Goal: Information Seeking & Learning: Find specific fact

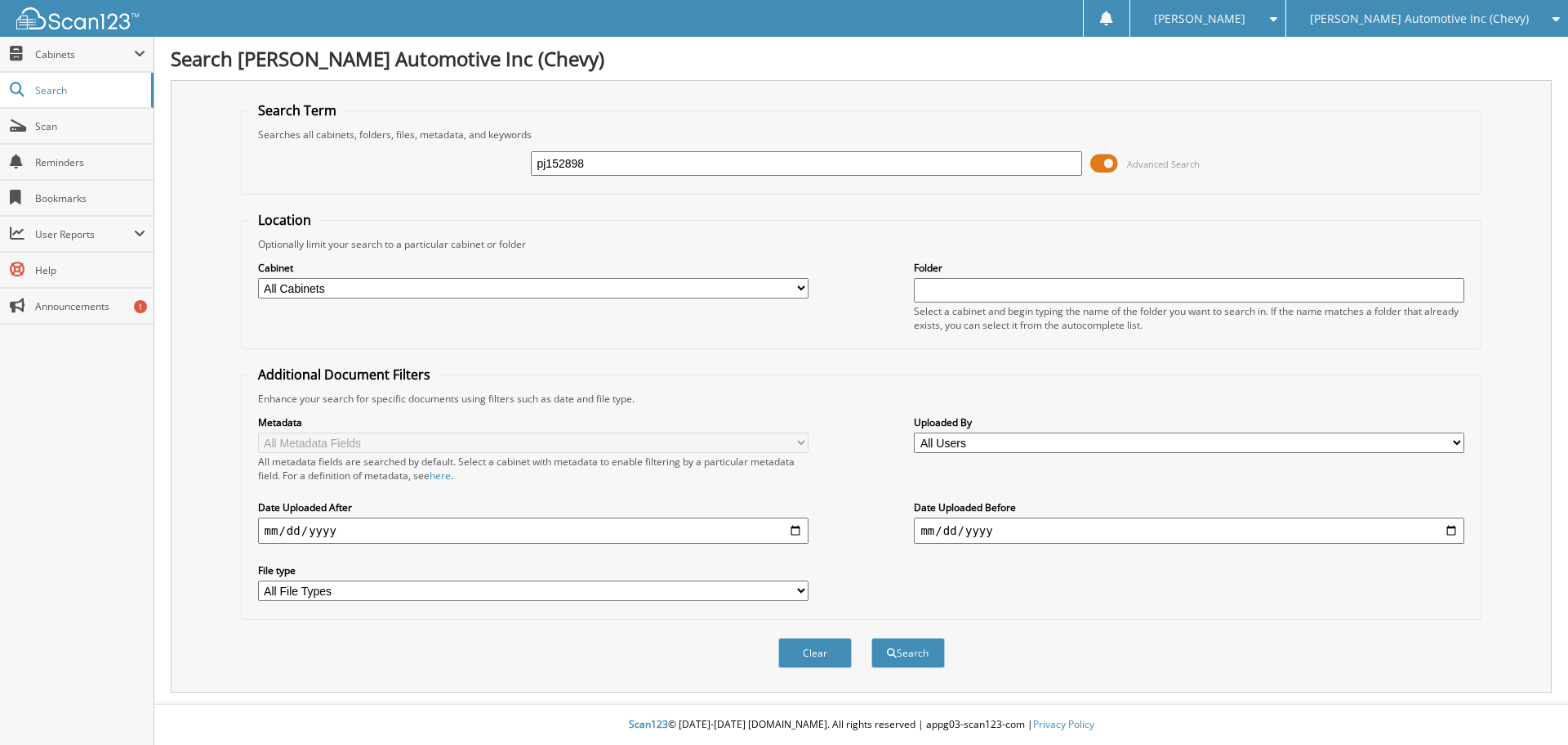
type input "pj152898"
click at [872, 637] on button "Search" at bounding box center [908, 652] width 73 height 31
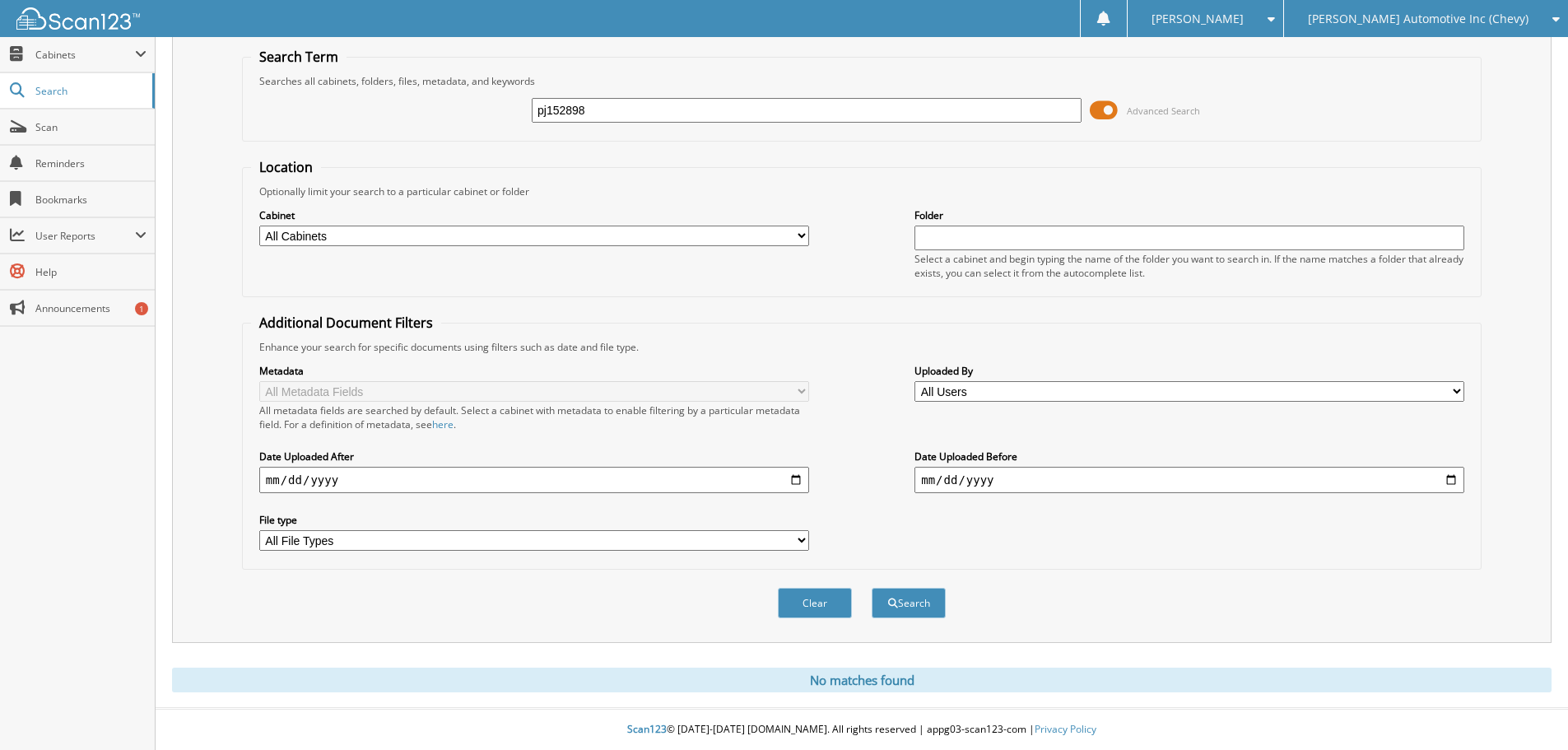
scroll to position [55, 0]
drag, startPoint x: 619, startPoint y: 139, endPoint x: 553, endPoint y: 114, distance: 70.6
click at [544, 126] on fieldset "Search Term Searches all cabinets, folders, files, metadata, and keywords pj152…" at bounding box center [862, 94] width 1240 height 94
drag, startPoint x: 605, startPoint y: 116, endPoint x: 363, endPoint y: 112, distance: 242.0
click at [363, 112] on div "pj152898 Advanced Search" at bounding box center [862, 110] width 1222 height 45
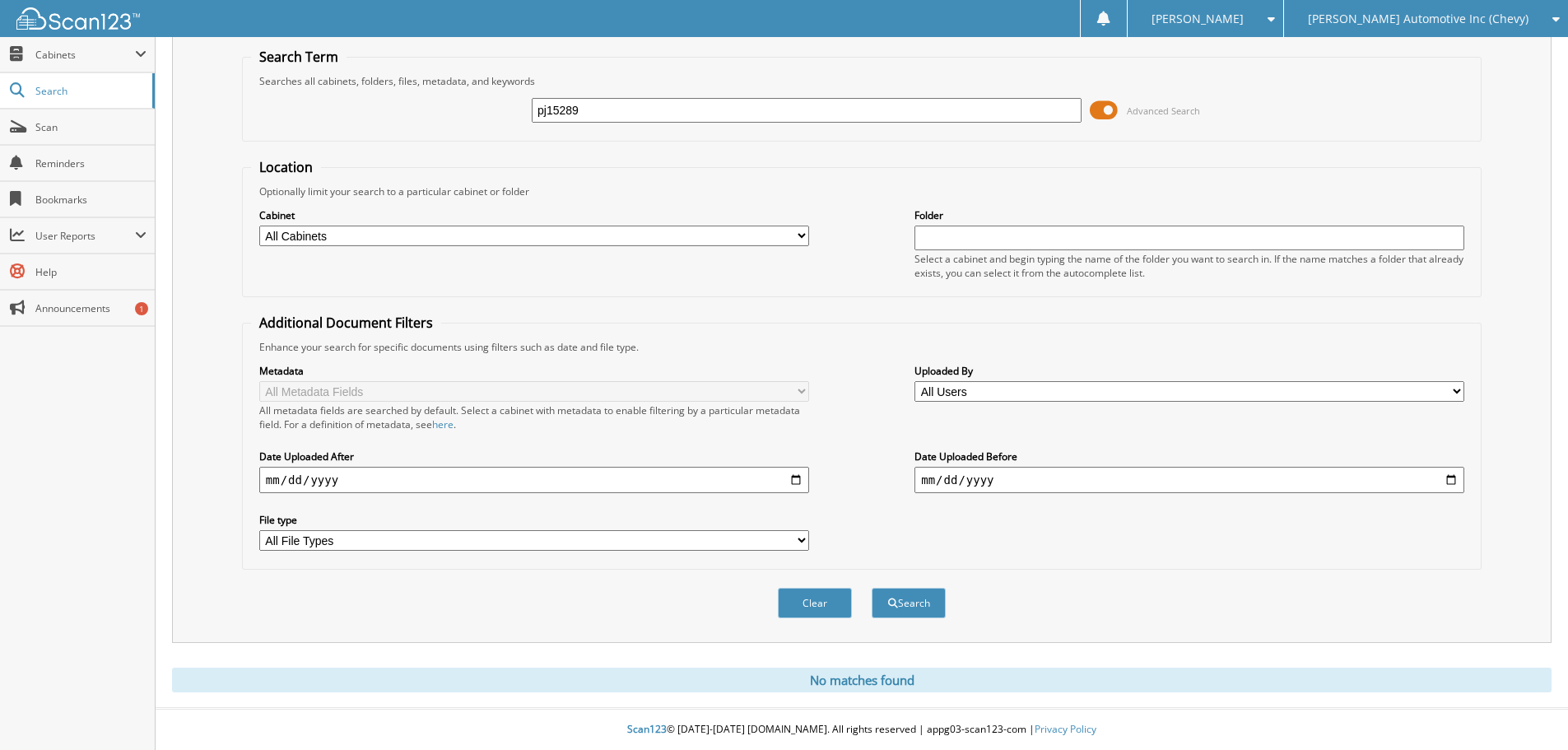
type input "pj152898"
click at [872, 587] on button "Search" at bounding box center [908, 602] width 74 height 31
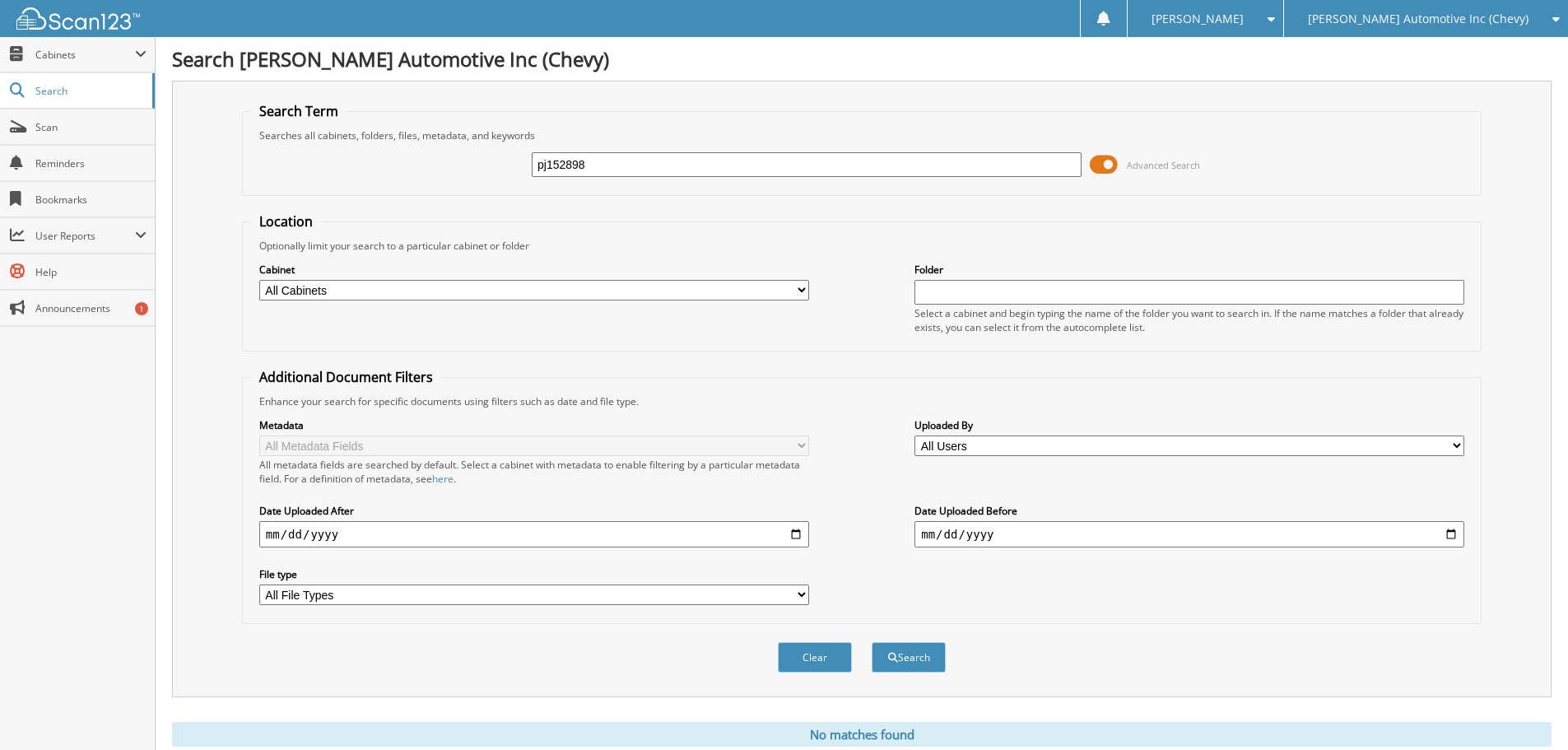
drag, startPoint x: 618, startPoint y: 163, endPoint x: 370, endPoint y: 168, distance: 248.1
click at [370, 168] on div "pj152898 Advanced Search" at bounding box center [862, 165] width 1222 height 45
drag, startPoint x: 1113, startPoint y: 167, endPoint x: 1027, endPoint y: 172, distance: 86.1
click at [1111, 167] on span at bounding box center [1104, 165] width 28 height 24
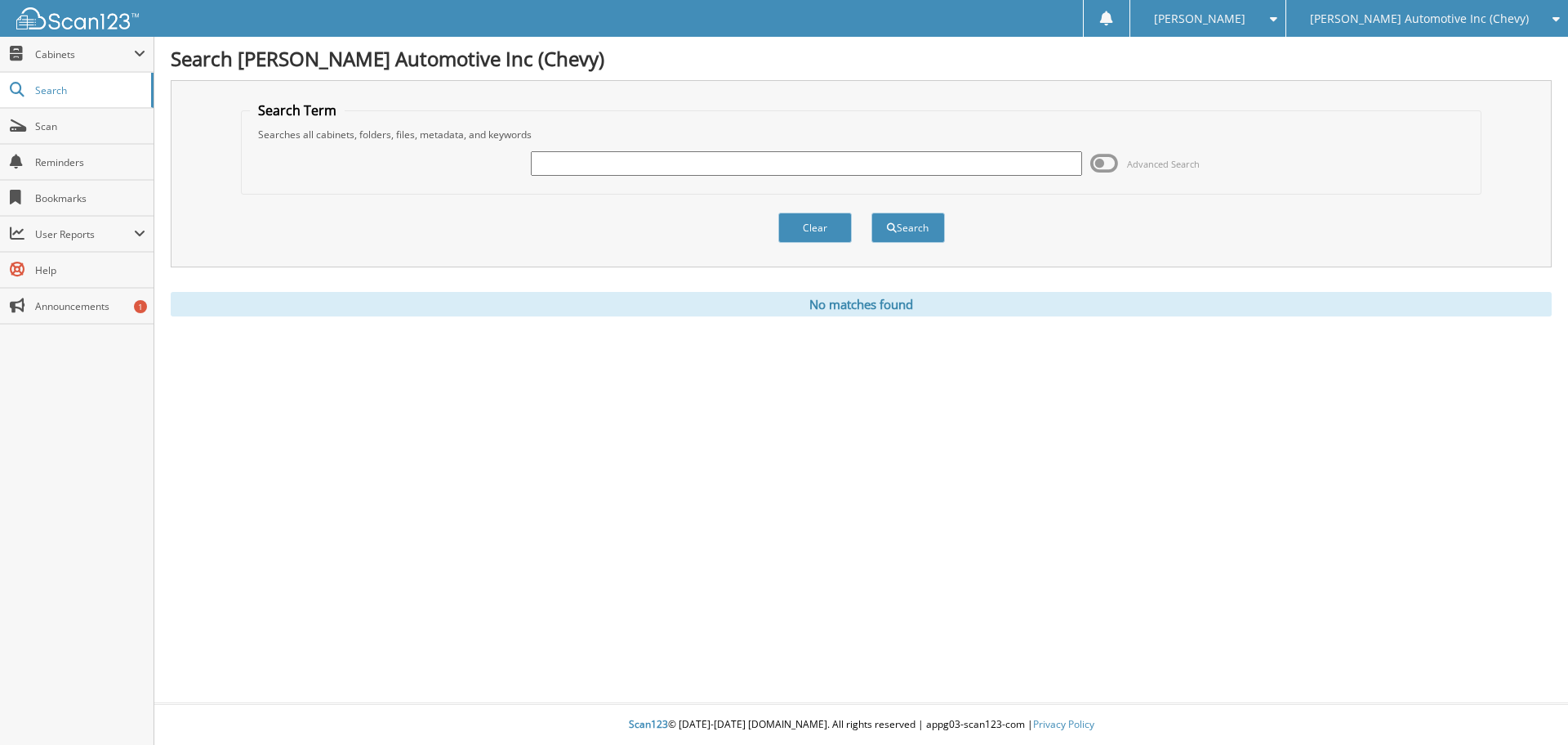
click at [617, 162] on input "text" at bounding box center [806, 163] width 551 height 24
paste input "pj152898"
type input "pj152898"
click at [887, 234] on button "Search" at bounding box center [908, 228] width 73 height 31
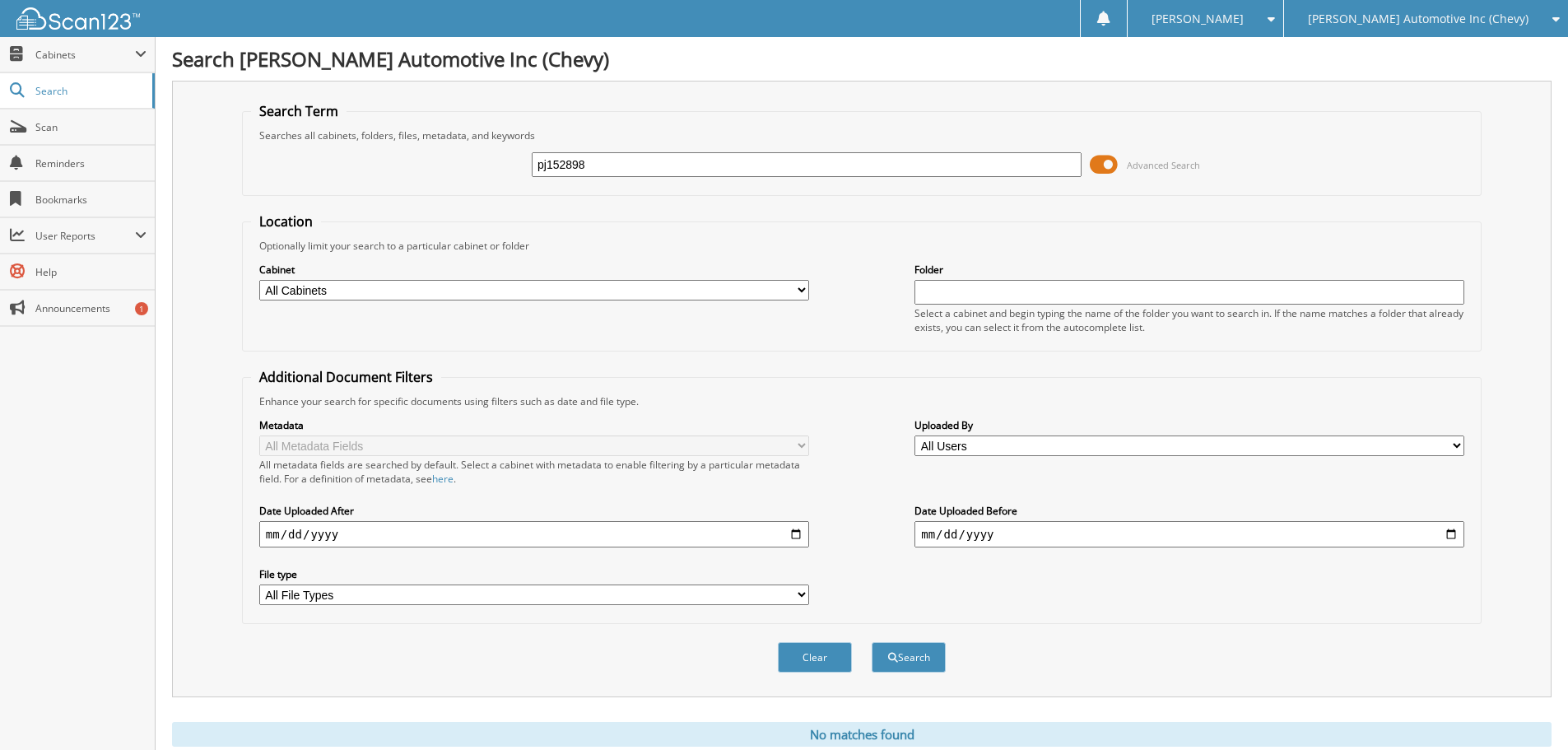
click at [1383, 19] on span "[PERSON_NAME] Automotive Inc (Chevy)" at bounding box center [1418, 19] width 221 height 10
click at [1394, 47] on link "[PERSON_NAME] Motors (Ford)" at bounding box center [1427, 51] width 284 height 29
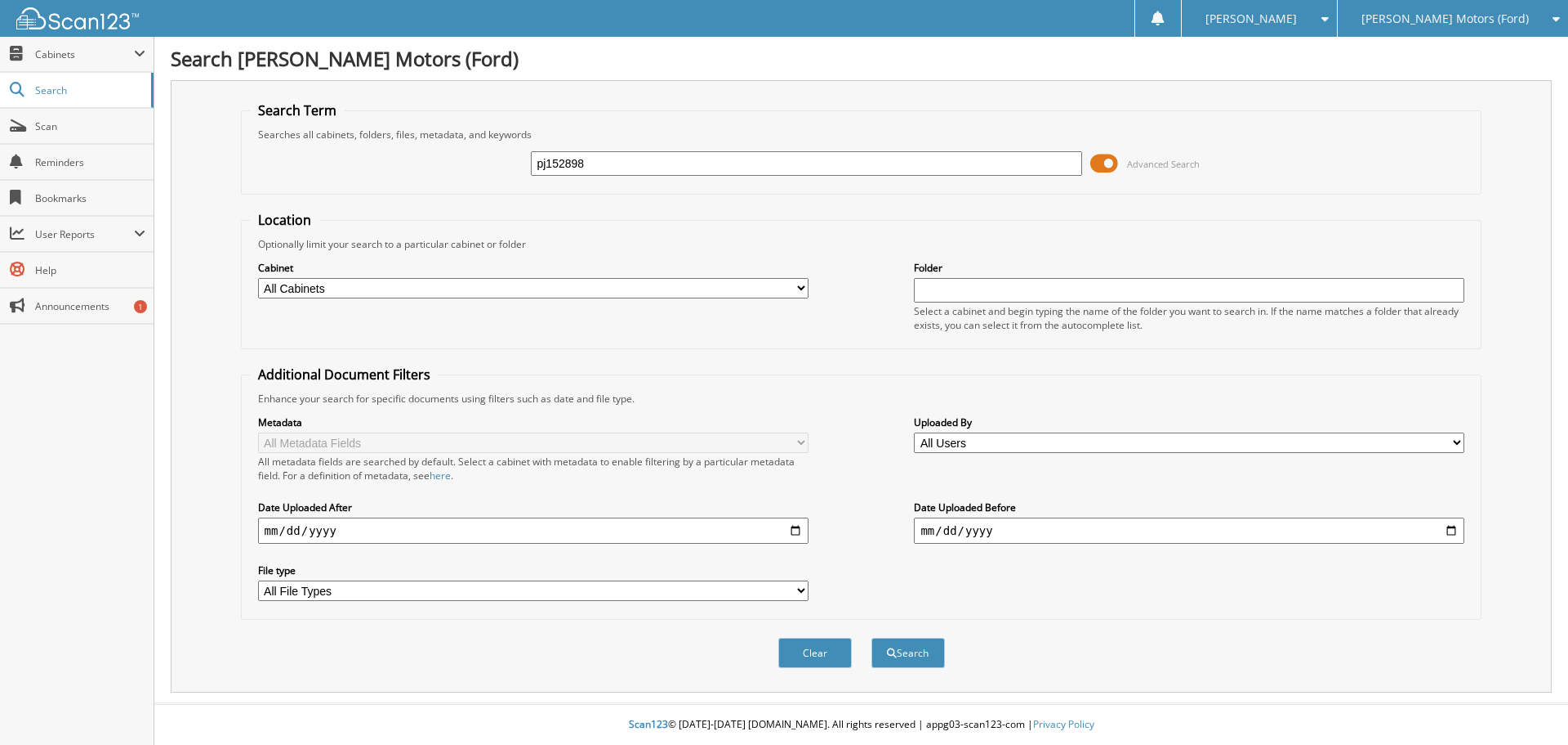
type input "pj152898"
click at [872, 637] on button "Search" at bounding box center [908, 652] width 73 height 31
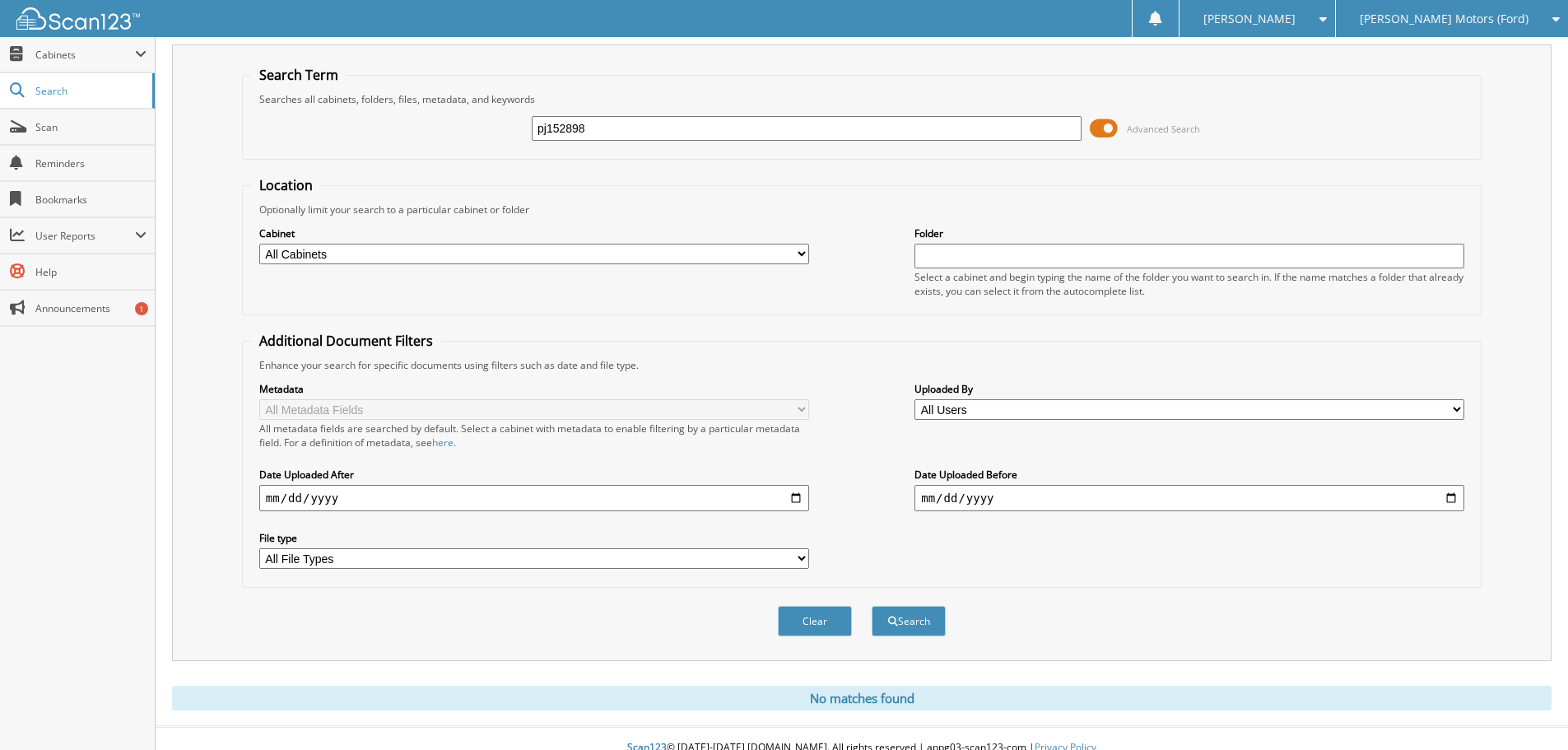
scroll to position [55, 0]
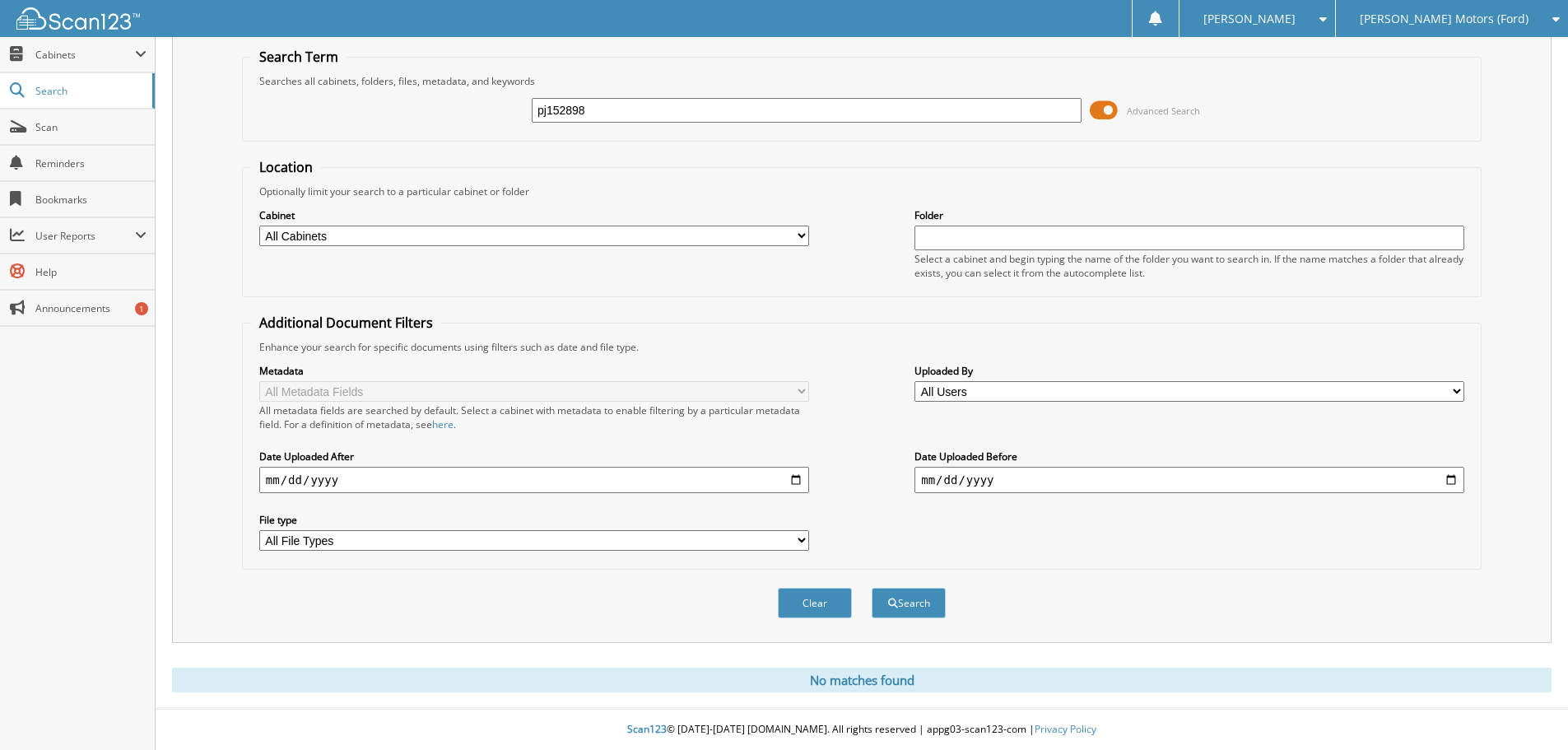
drag, startPoint x: 655, startPoint y: 110, endPoint x: 270, endPoint y: 97, distance: 385.2
click at [270, 97] on div "pj152898 Advanced Search" at bounding box center [862, 110] width 1222 height 45
type input "[PERSON_NAME]"
click at [872, 587] on button "Search" at bounding box center [908, 602] width 74 height 31
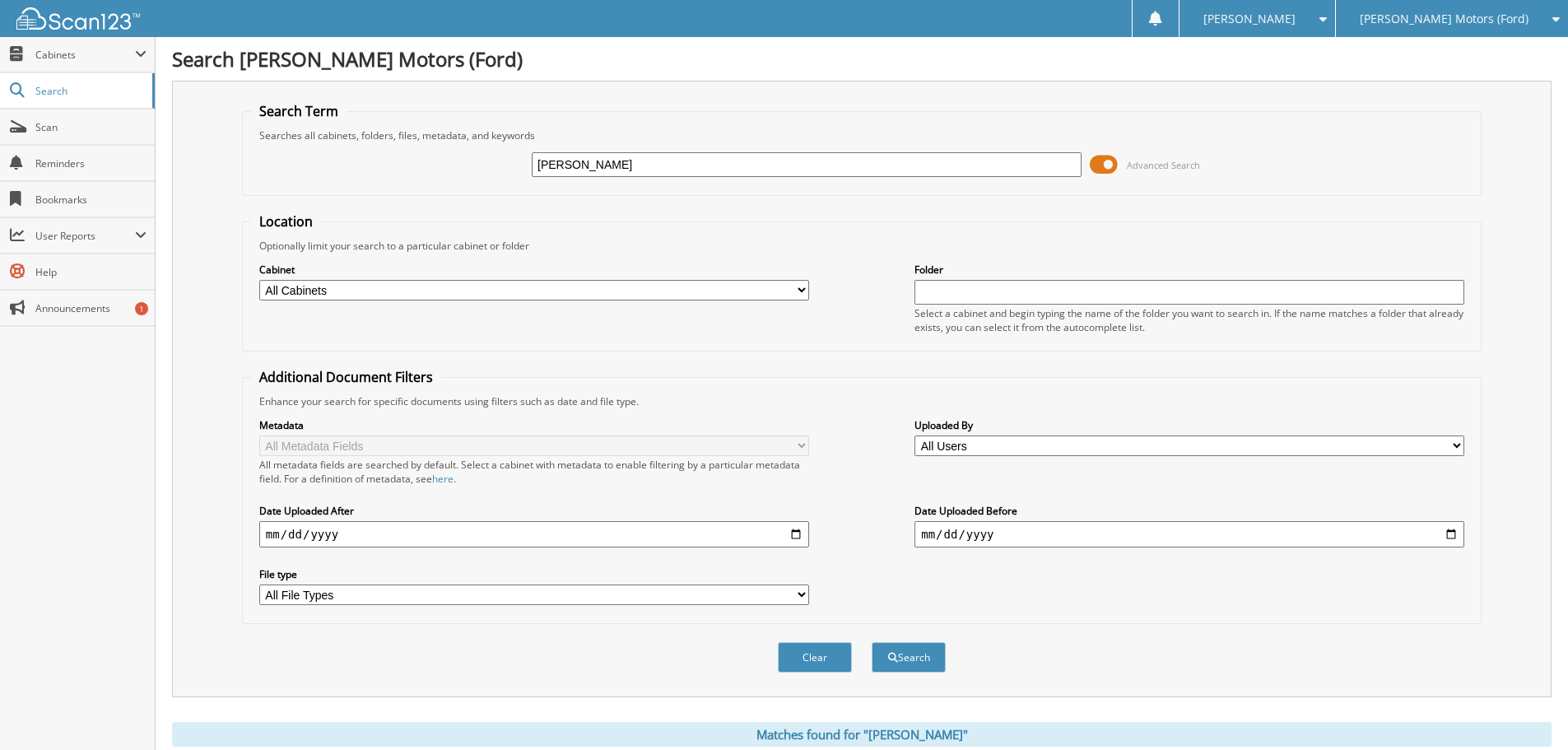
click at [618, 166] on input "[PERSON_NAME]" at bounding box center [806, 165] width 550 height 24
drag, startPoint x: 641, startPoint y: 175, endPoint x: 384, endPoint y: 175, distance: 257.0
click at [384, 175] on div "[PERSON_NAME] Advanced Search" at bounding box center [862, 165] width 1222 height 45
type input "[PERSON_NAME]"
click at [872, 642] on button "Search" at bounding box center [908, 656] width 74 height 31
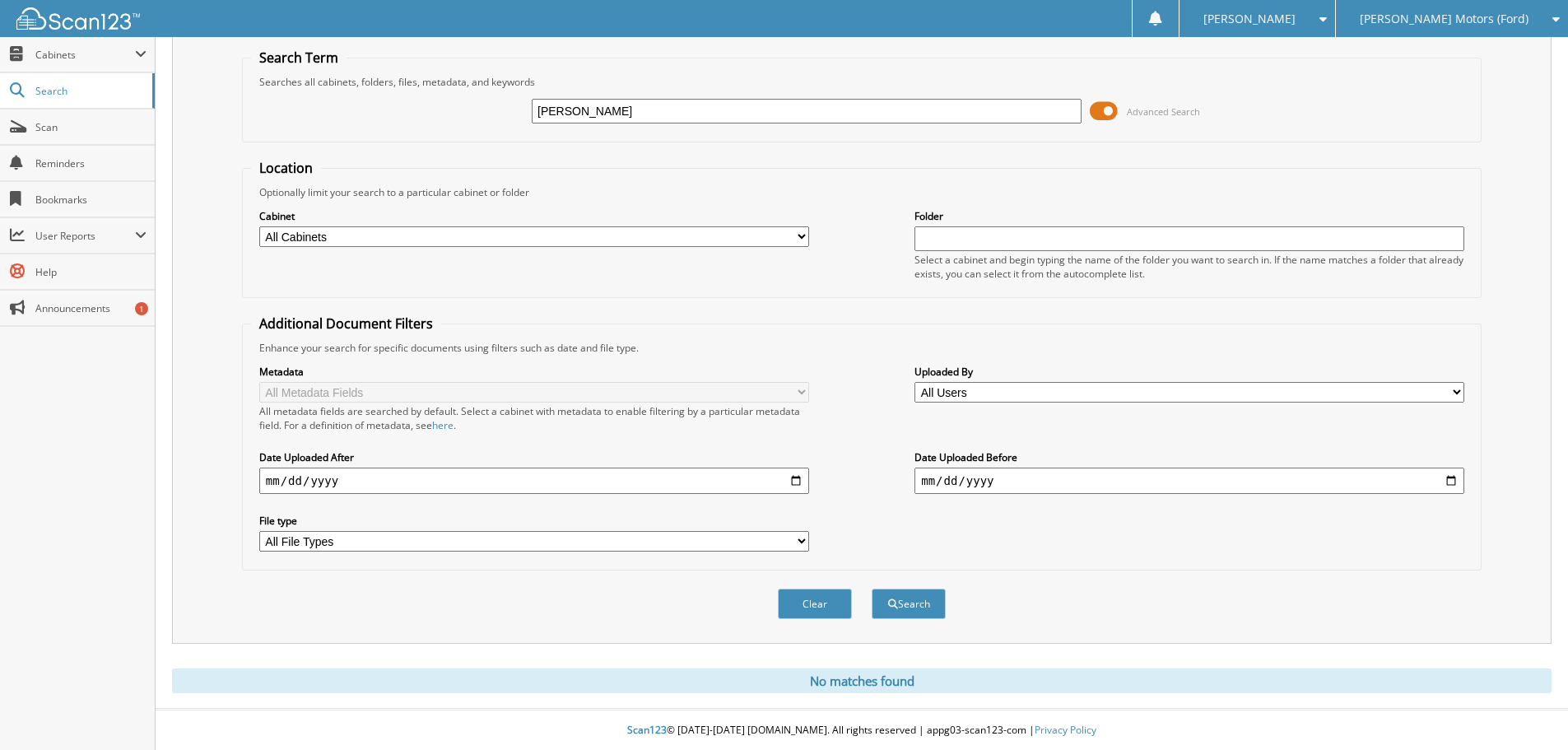
scroll to position [55, 0]
drag, startPoint x: 660, startPoint y: 114, endPoint x: 647, endPoint y: 114, distance: 13.0
click at [649, 114] on input "candy vazwuez" at bounding box center [806, 110] width 550 height 24
click at [600, 107] on input "candy vazwuez" at bounding box center [806, 110] width 550 height 24
type input "[PERSON_NAME]"
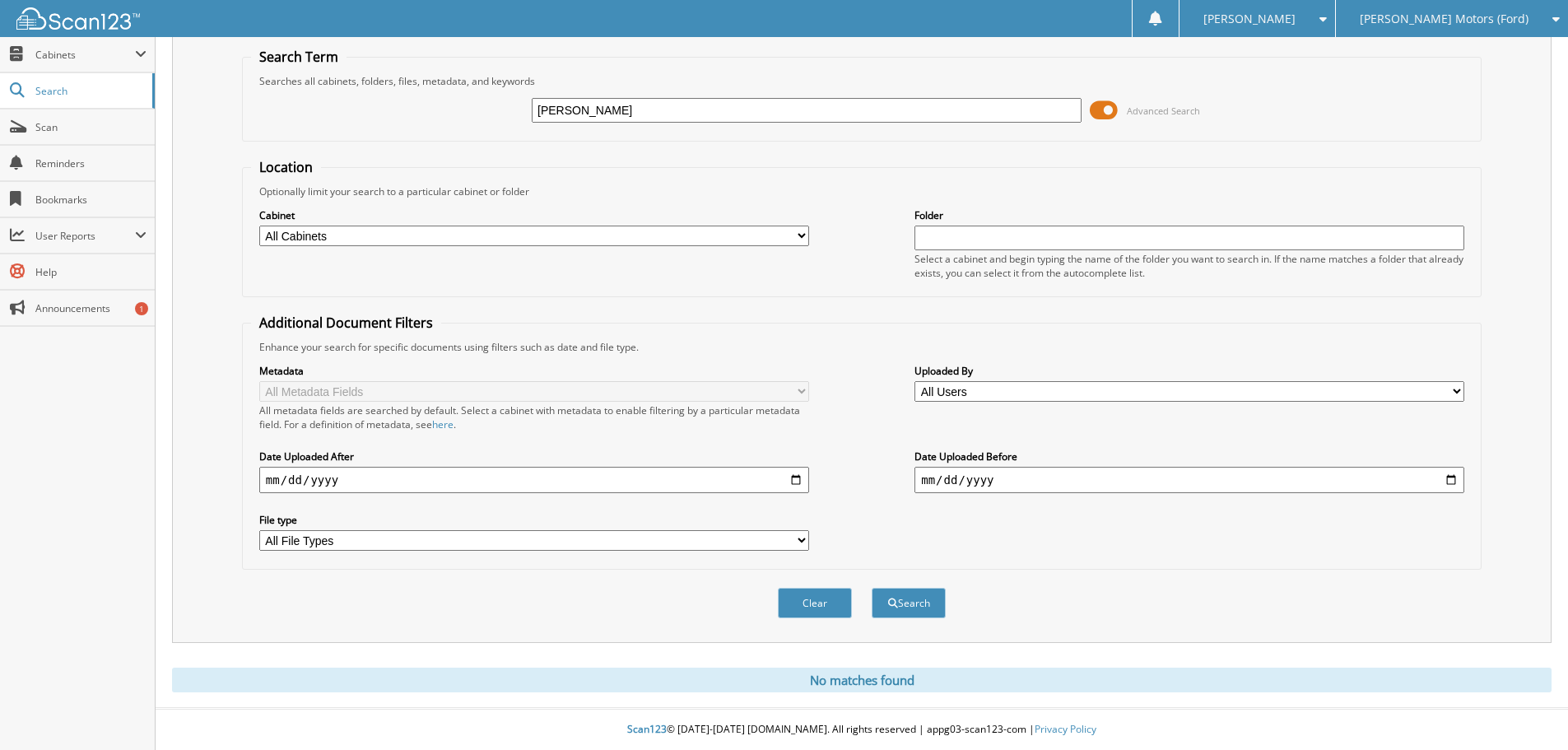
click at [872, 587] on button "Search" at bounding box center [908, 602] width 74 height 31
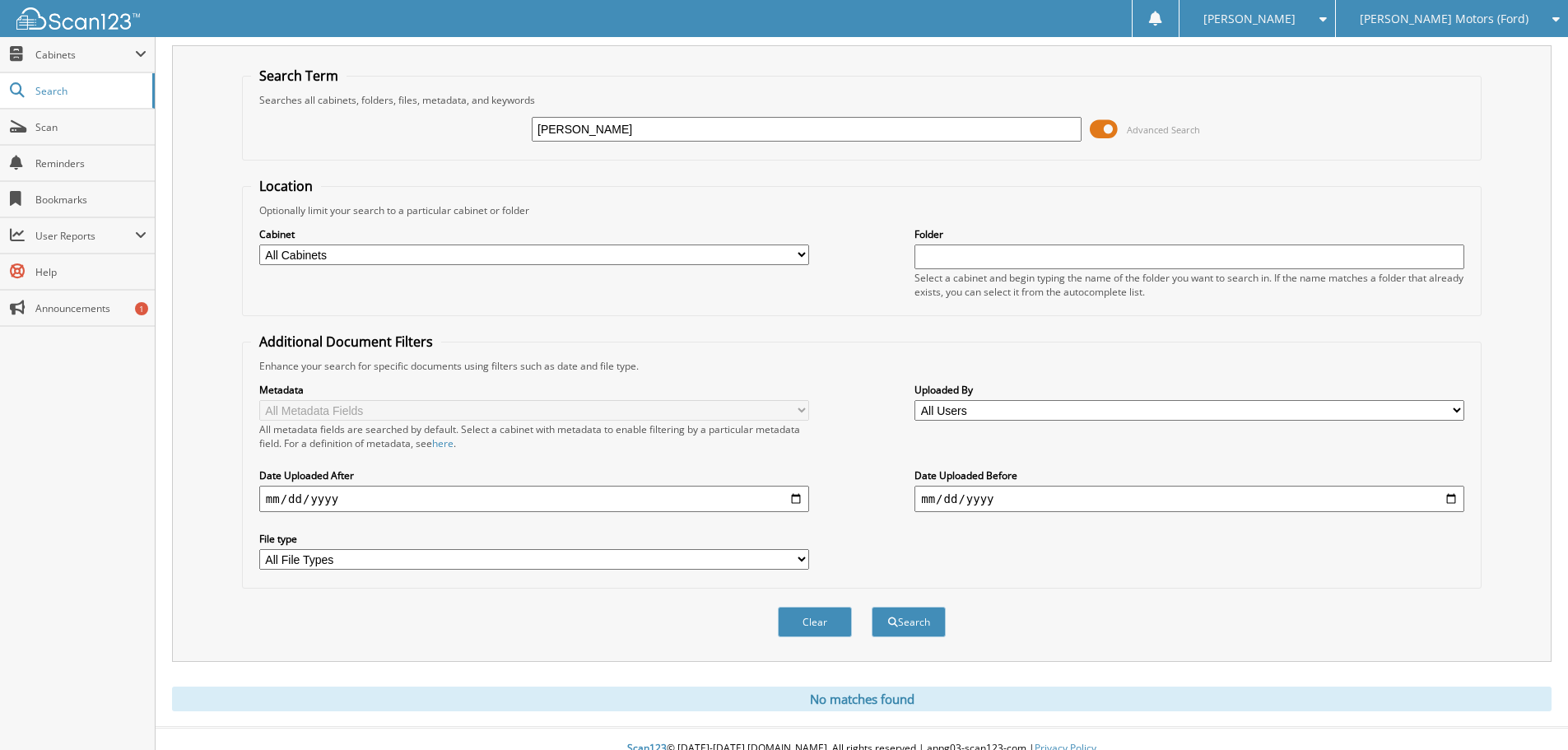
scroll to position [55, 0]
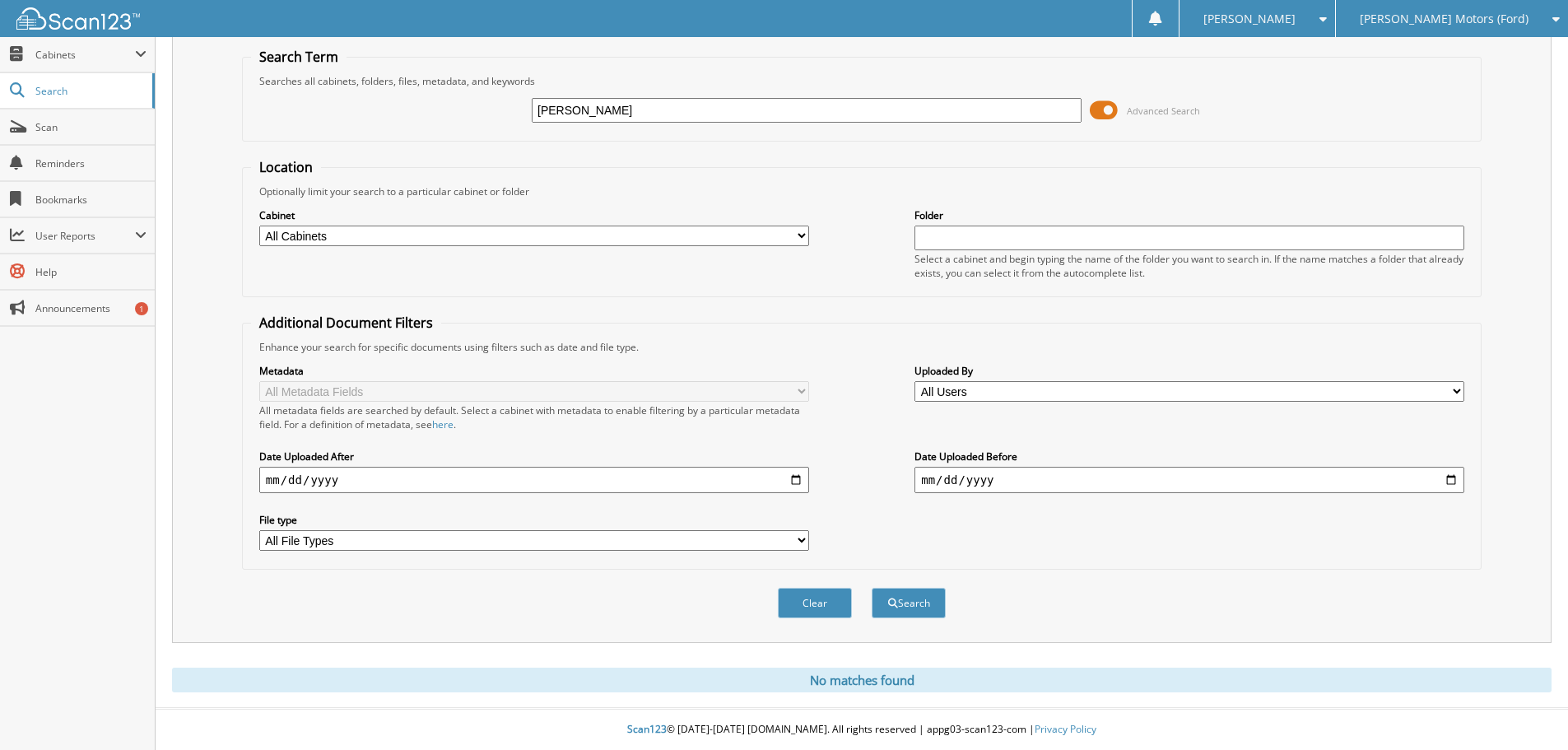
drag, startPoint x: 626, startPoint y: 108, endPoint x: 215, endPoint y: 110, distance: 411.0
click at [215, 110] on div "Search Term Searches all cabinets, folders, files, metadata, and keywords [PERS…" at bounding box center [862, 334] width 1380 height 616
click at [1440, 29] on div "[PERSON_NAME] Motors (Ford)" at bounding box center [1452, 19] width 216 height 37
click at [1479, 22] on span "[PERSON_NAME] Motors (Ford)" at bounding box center [1444, 19] width 168 height 10
click at [1459, 63] on fieldset "Search Term Searches all cabinets, folders, files, metadata, and keywords candy…" at bounding box center [862, 94] width 1240 height 94
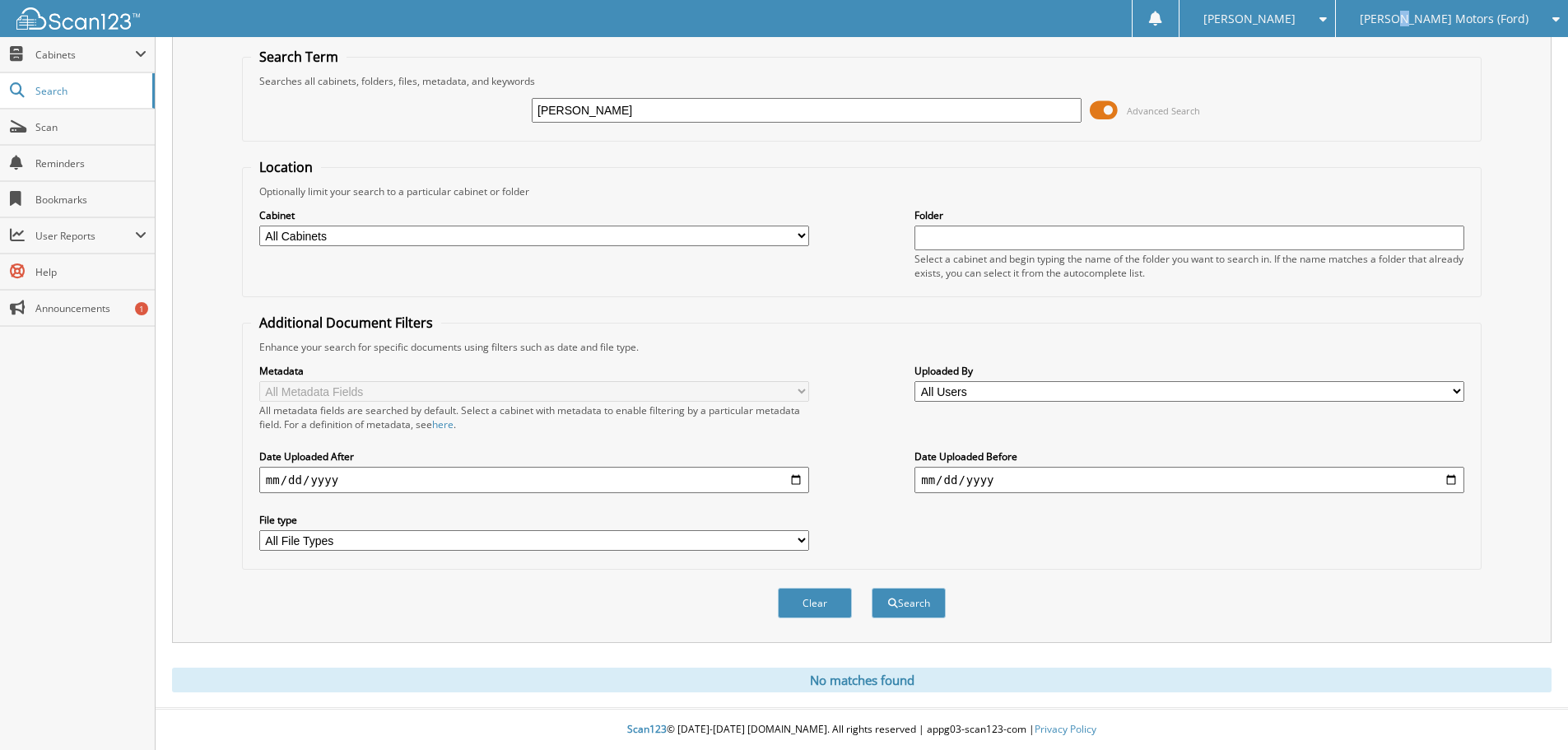
drag, startPoint x: 1454, startPoint y: 8, endPoint x: 1455, endPoint y: 34, distance: 26.0
click at [1455, 8] on div "[PERSON_NAME] Motors (Ford)" at bounding box center [1452, 19] width 216 height 37
click at [1451, 51] on link "[PERSON_NAME] Automotive Inc (Chevy)" at bounding box center [1452, 60] width 232 height 45
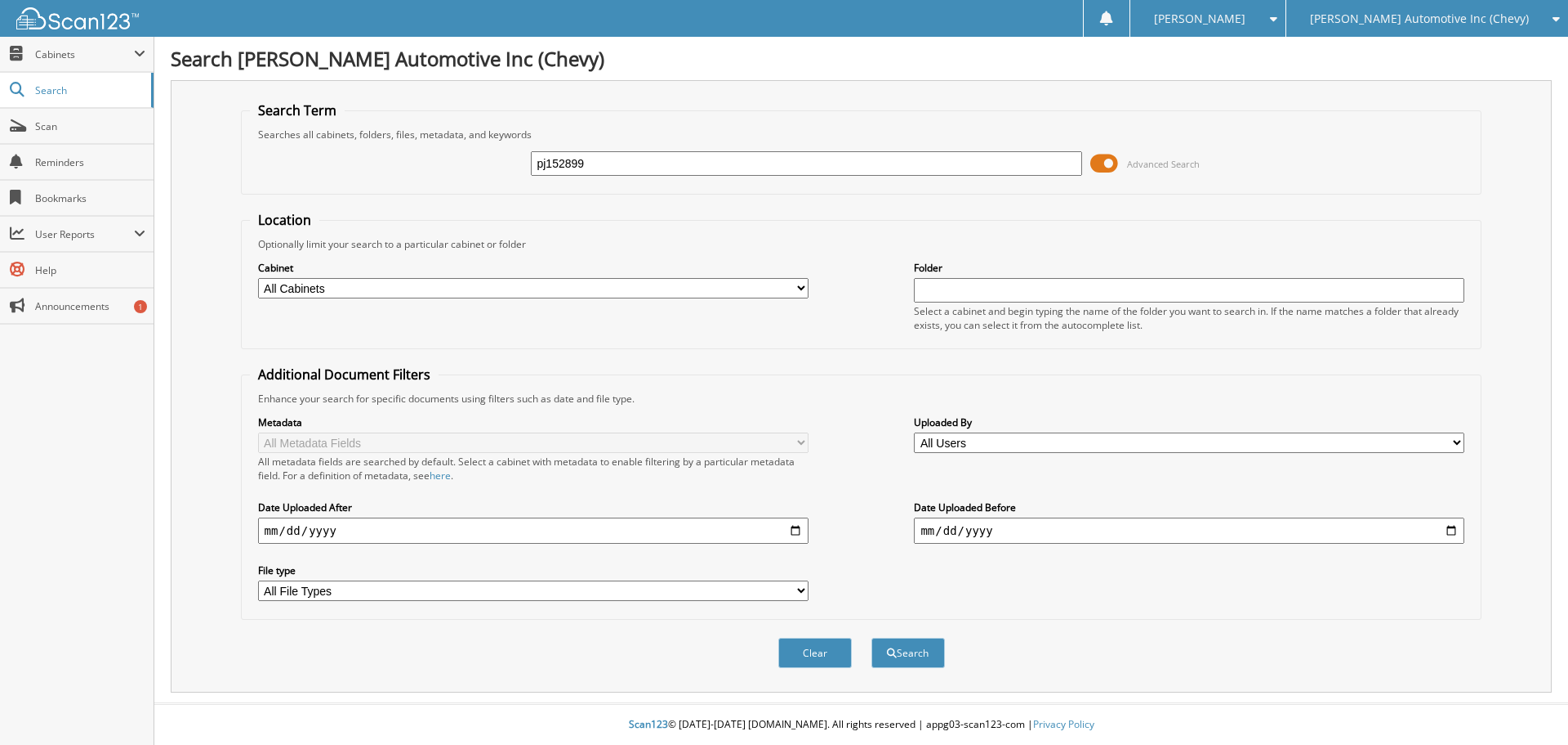
type input "pj152899"
click at [872, 637] on button "Search" at bounding box center [908, 652] width 73 height 31
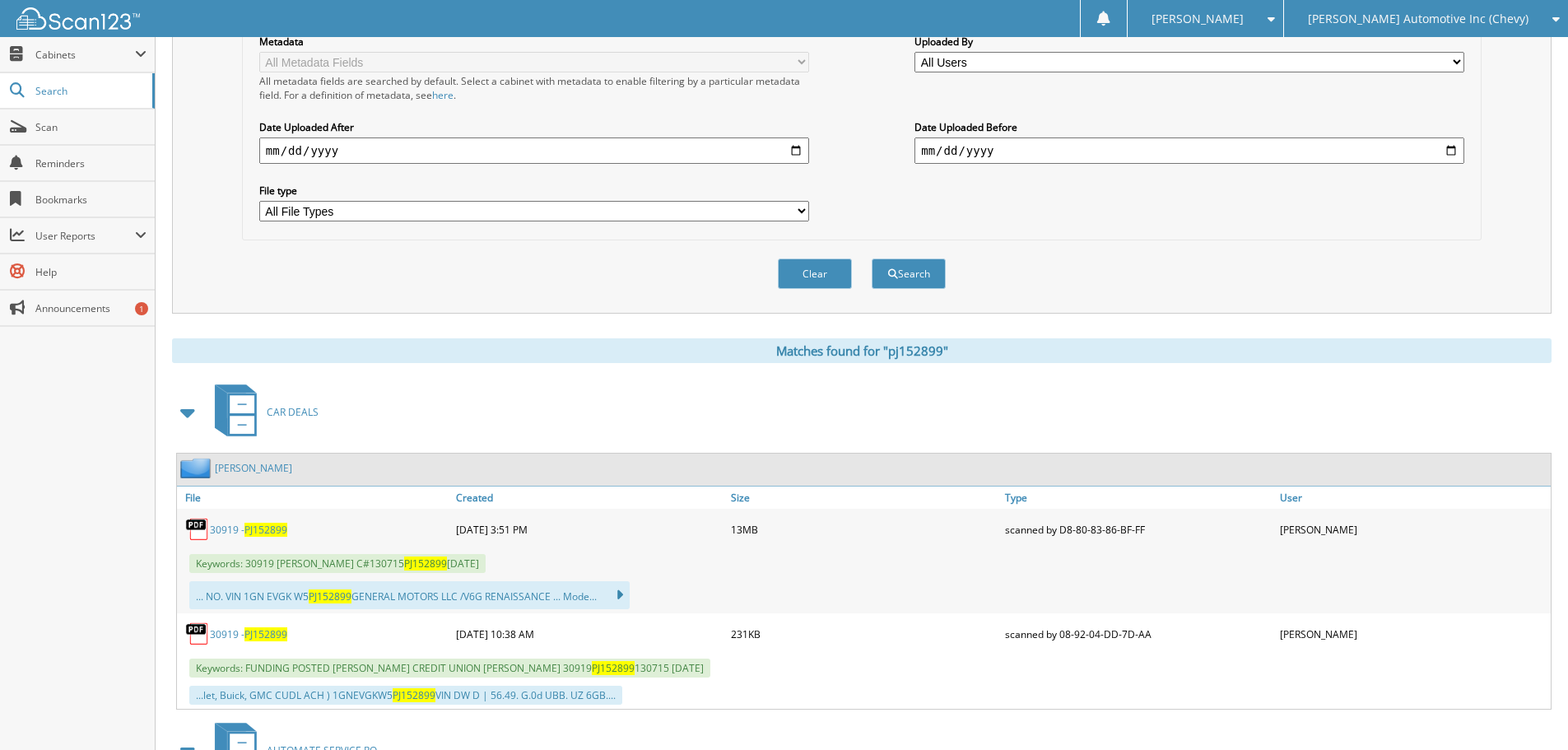
scroll to position [411, 0]
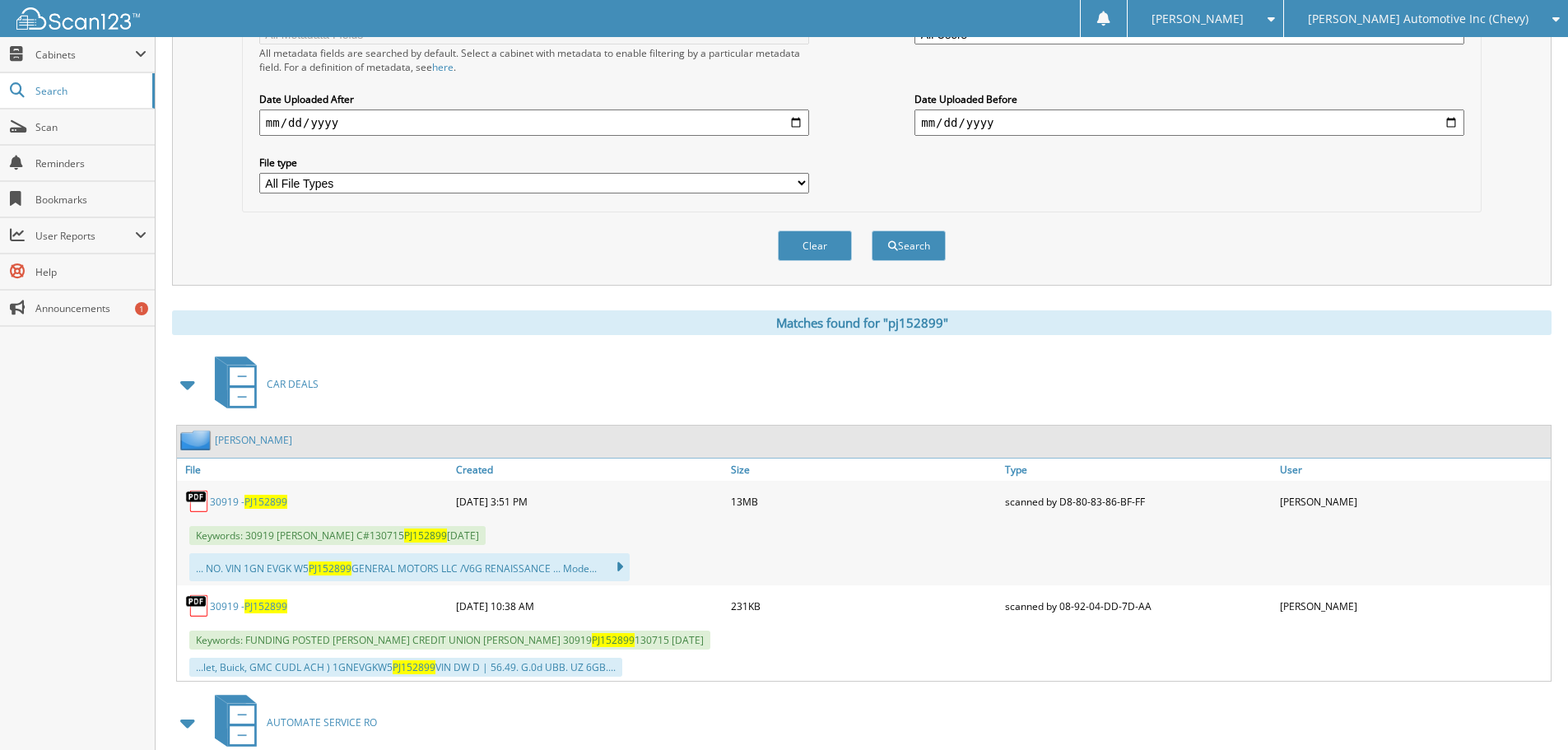
click at [254, 501] on span "PJ152899" at bounding box center [266, 501] width 43 height 14
